Goal: Complete application form: Complete application form

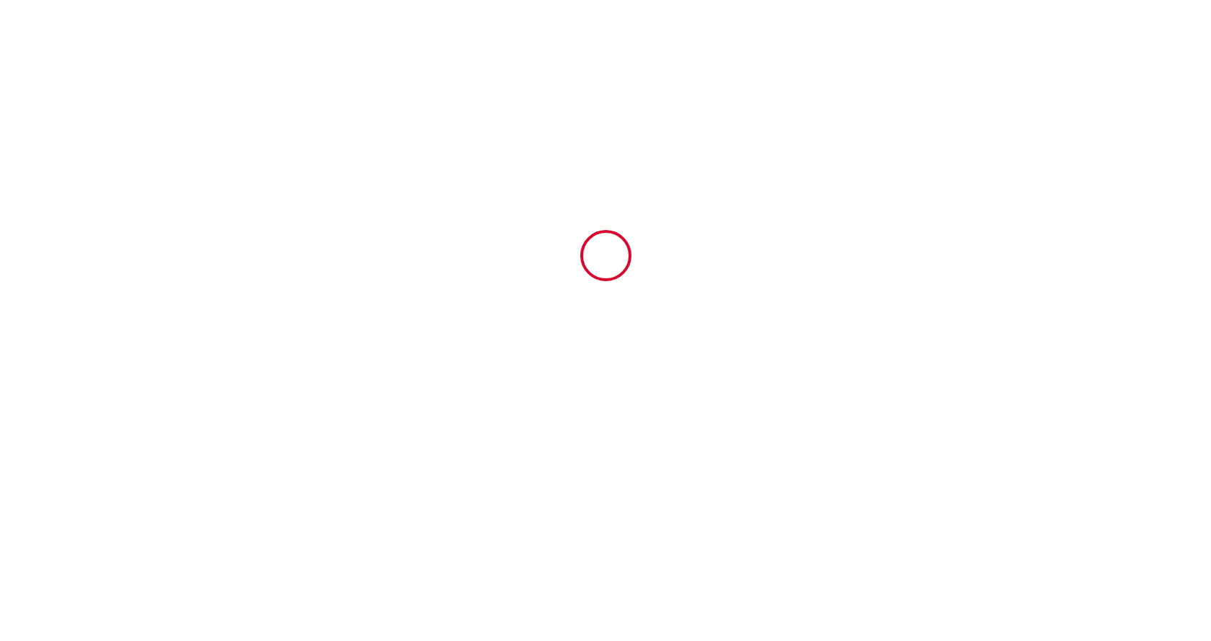
type input "6423816"
type input "L'Ancien Bistrot"
type input "[STREET_ADDRESS]"
type input "78660"
type input "[GEOGRAPHIC_DATA]"
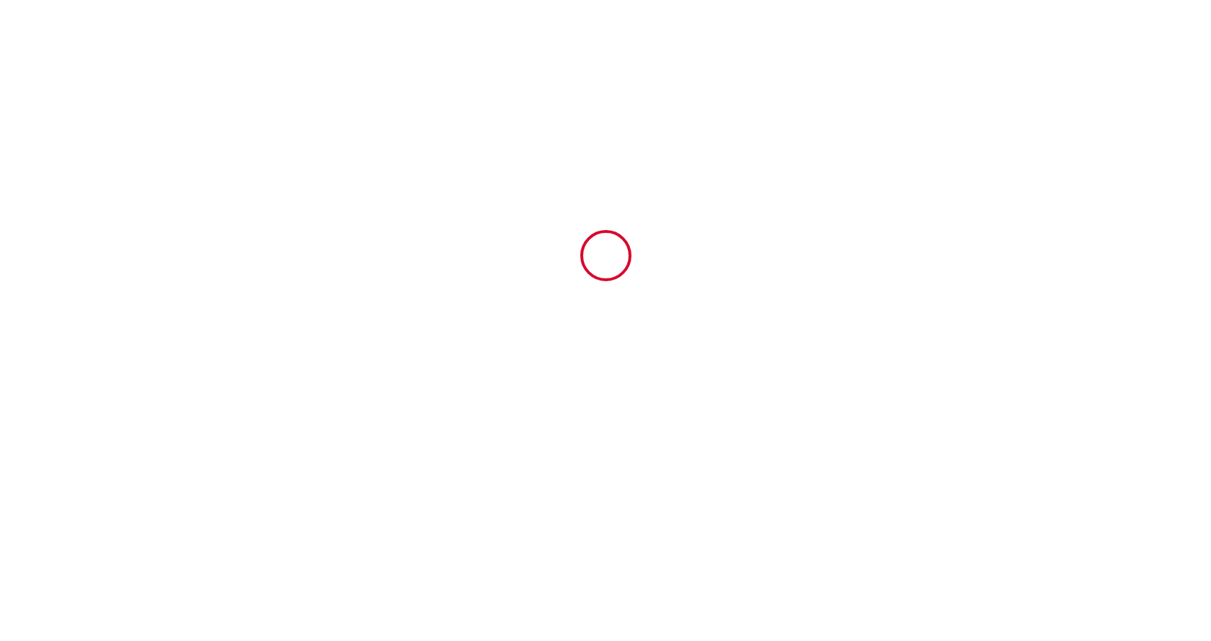
type input "[GEOGRAPHIC_DATA]"
type input "[DATE]"
type input "6"
type input "0"
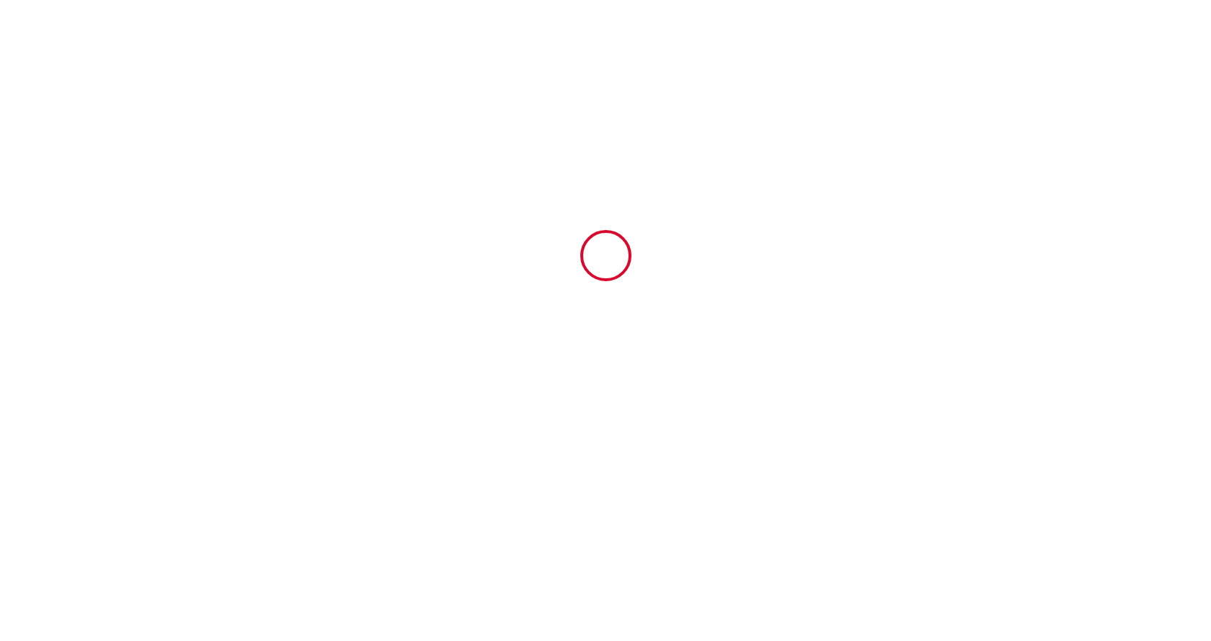
type input "500"
type input "4000"
type input "SARL PRIORGE"
type input "[PERSON_NAME]"
type input "RLE DU PRIEURE"
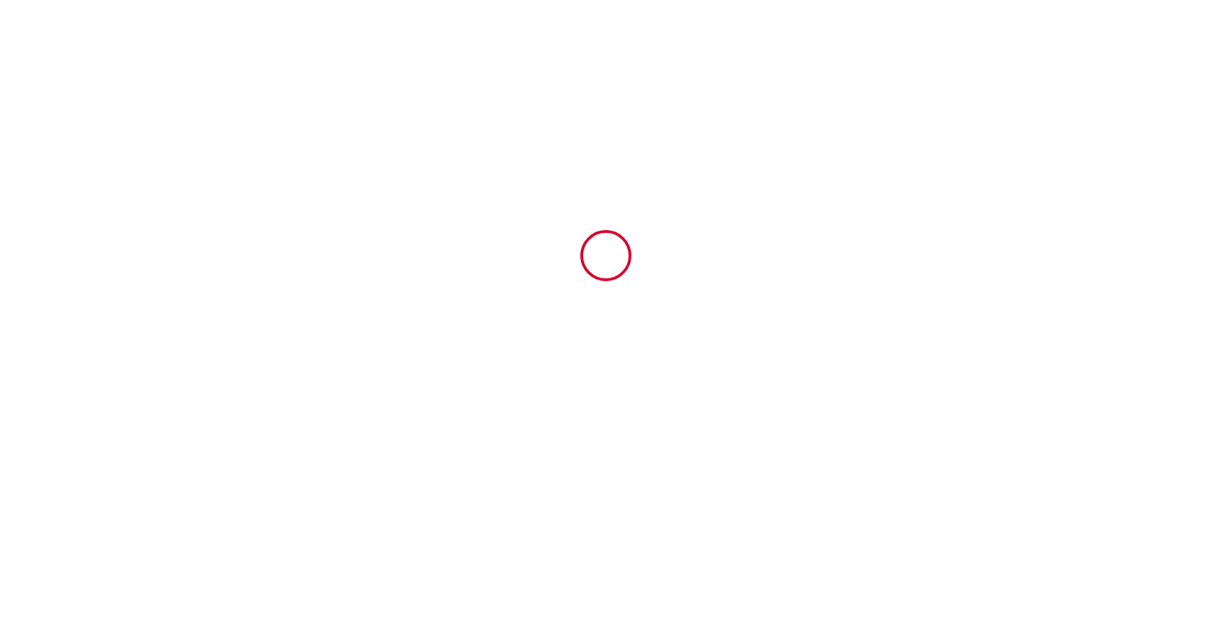
type input "78660"
type input "[GEOGRAPHIC_DATA]"
type input "[EMAIL_ADDRESS][DOMAIN_NAME]"
type input "EURODO INTERNATIONAL SRL"
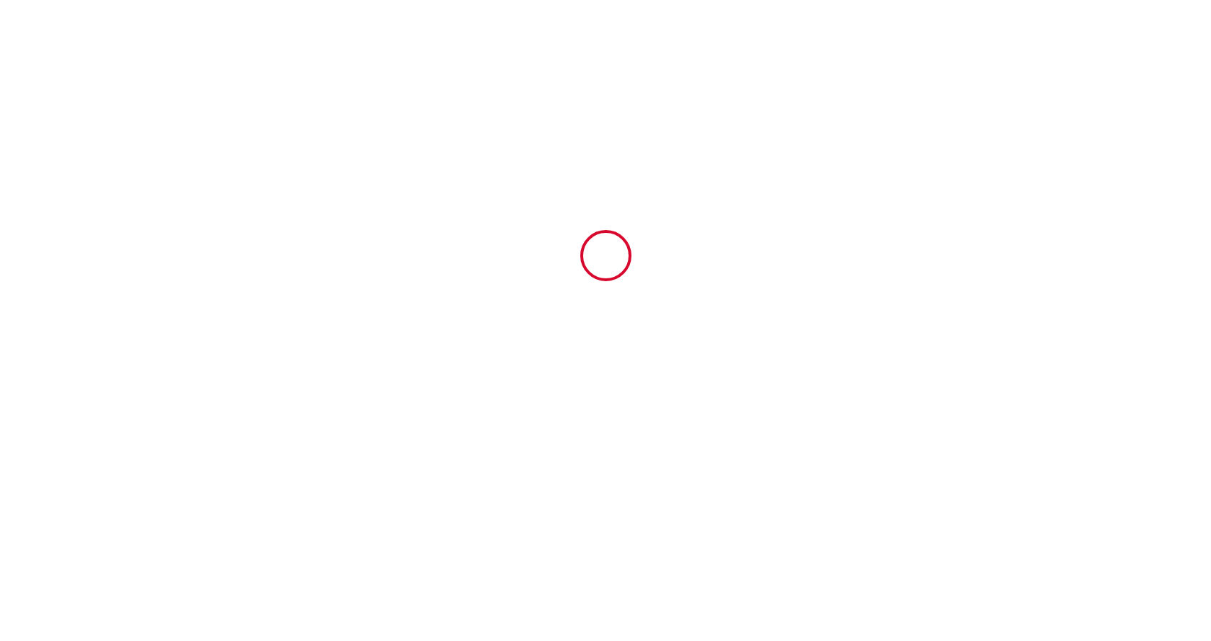
type input "J/17/1036/2004 nr tva R016574387"
type input "STR. [PERSON_NAME] 3"
type input "800091"
type input "[PERSON_NAME]"
type input "[EMAIL_ADDRESS][DOMAIN_NAME]"
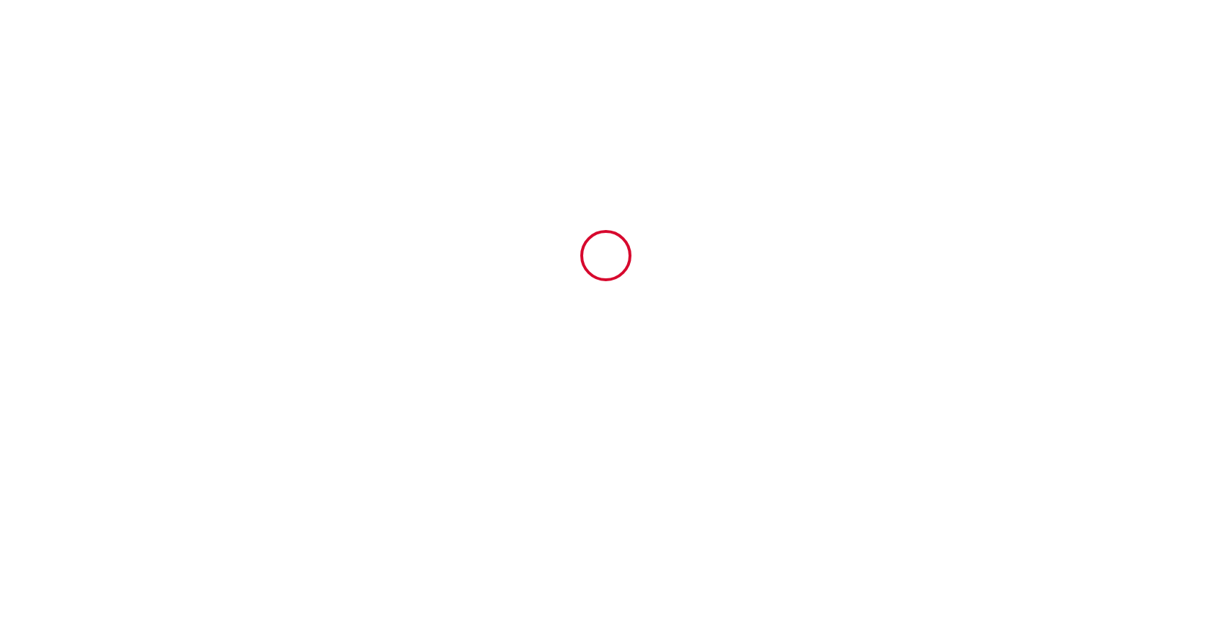
type input "[PHONE_NUMBER]"
select select "RO"
